Goal: Task Accomplishment & Management: Manage account settings

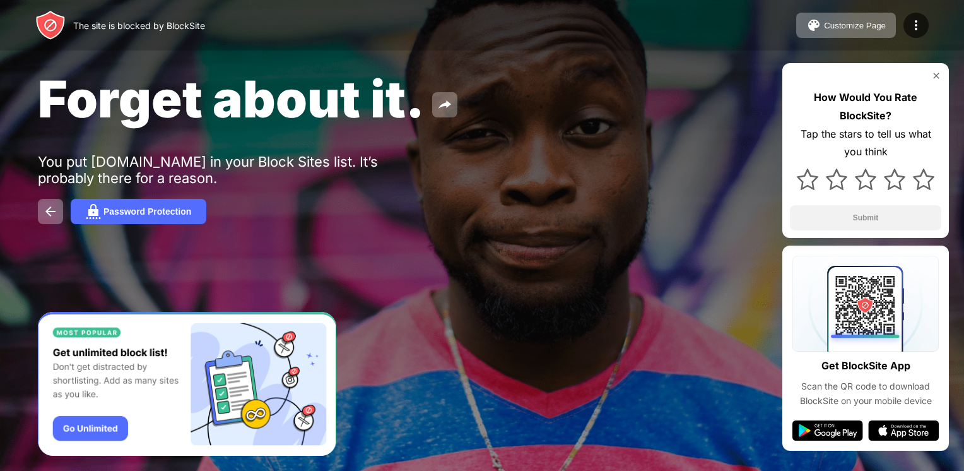
drag, startPoint x: 831, startPoint y: 67, endPoint x: 818, endPoint y: 59, distance: 15.3
click at [821, 59] on div "Forget about it. You put [DOMAIN_NAME] in your Block Sites list. It’s probably …" at bounding box center [482, 146] width 964 height 292
drag, startPoint x: 640, startPoint y: 160, endPoint x: 508, endPoint y: 216, distance: 143.9
click at [532, 214] on div "Forget about it. You put [DOMAIN_NAME] in your Block Sites list. It’s probably …" at bounding box center [482, 146] width 964 height 292
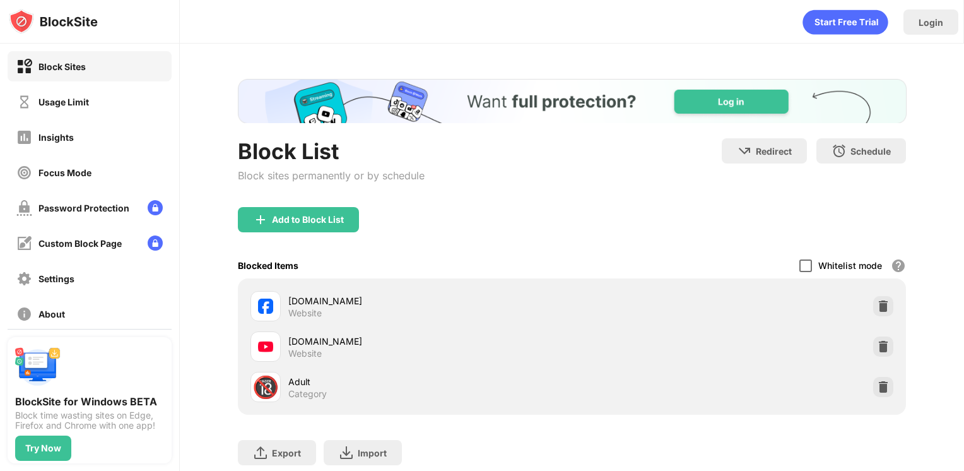
click at [799, 267] on div at bounding box center [805, 265] width 13 height 13
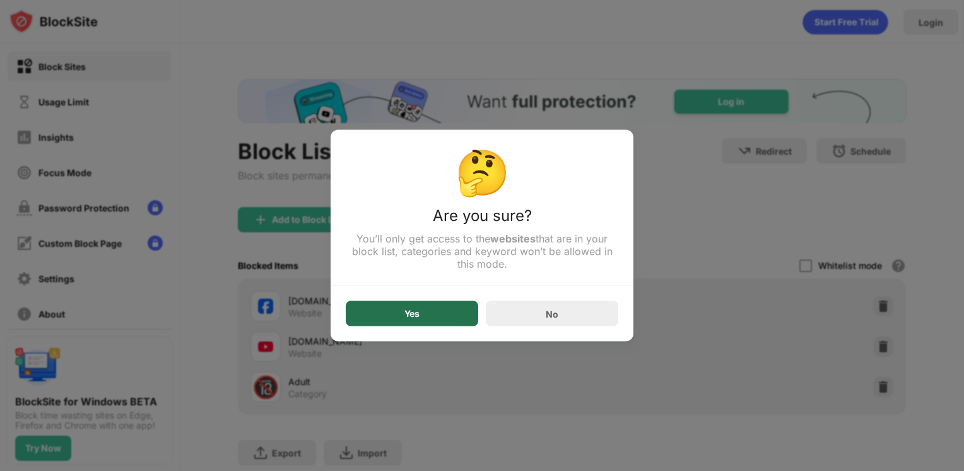
click at [400, 312] on div "Yes" at bounding box center [412, 313] width 132 height 25
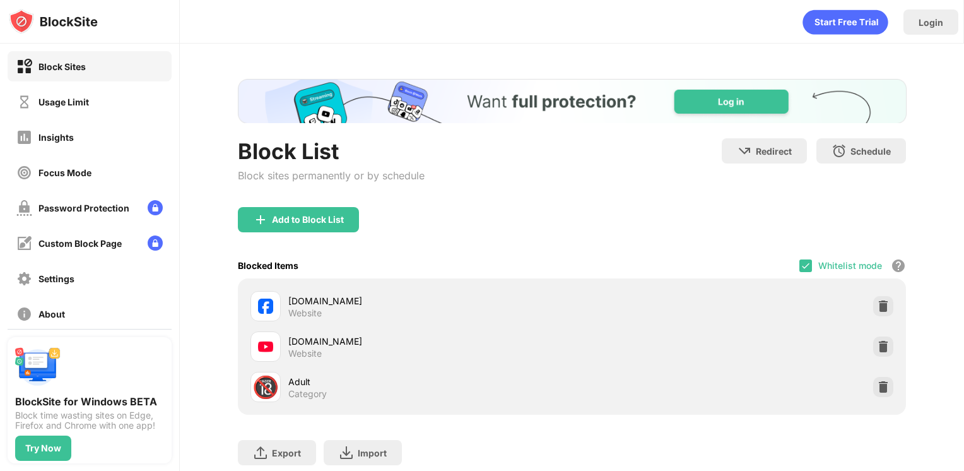
click at [803, 263] on div "Whitelist mode Block all websites except for those in your whitelist. Whitelist…" at bounding box center [852, 265] width 107 height 26
click at [801, 267] on img at bounding box center [806, 266] width 10 height 10
